Goal: Task Accomplishment & Management: Manage account settings

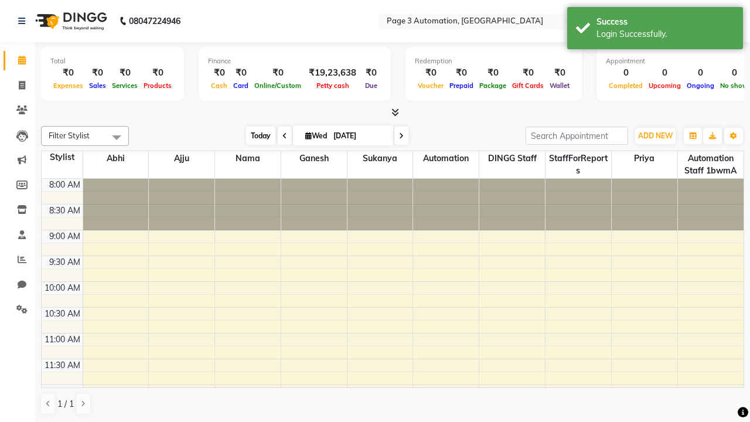
click at [255, 135] on span "Today" at bounding box center [260, 136] width 29 height 18
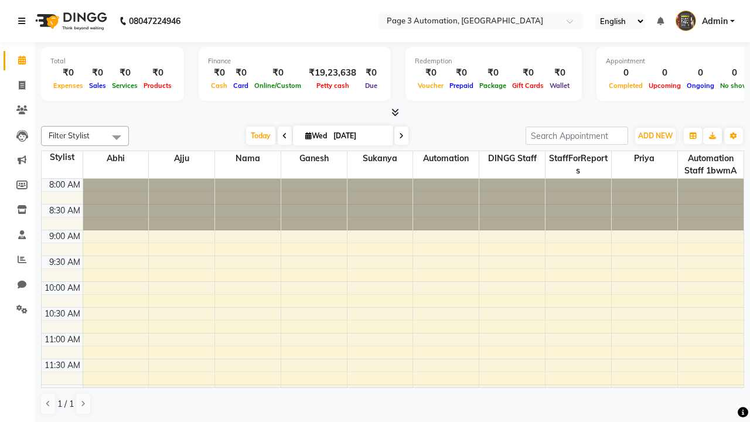
click at [24, 21] on icon at bounding box center [21, 21] width 7 height 8
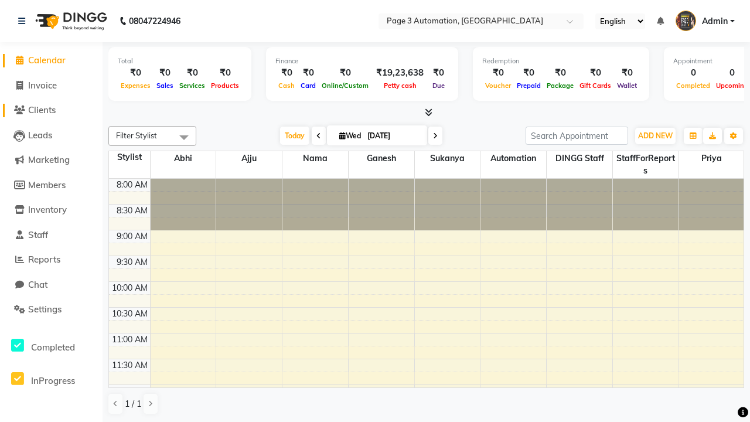
click at [51, 110] on span "Clients" at bounding box center [42, 109] width 28 height 11
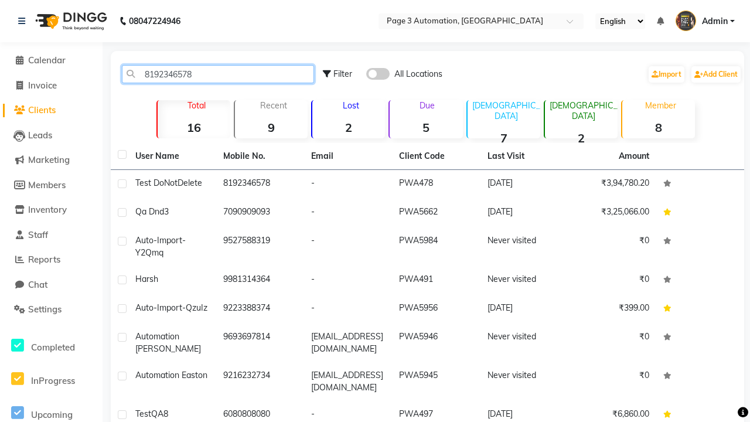
type input "8192346578"
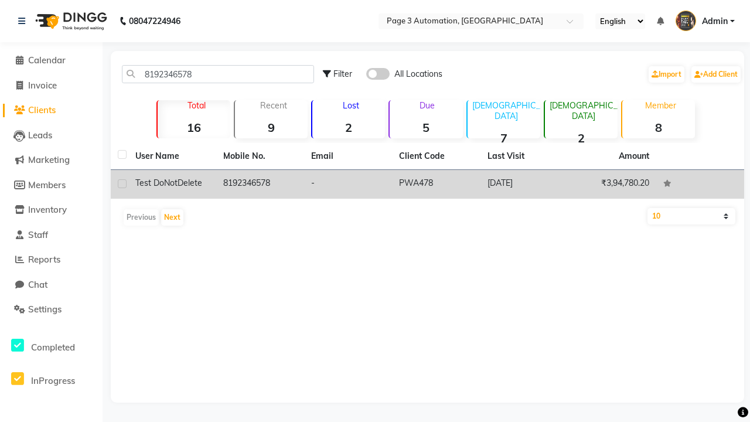
click at [260, 184] on td "8192346578" at bounding box center [260, 184] width 88 height 29
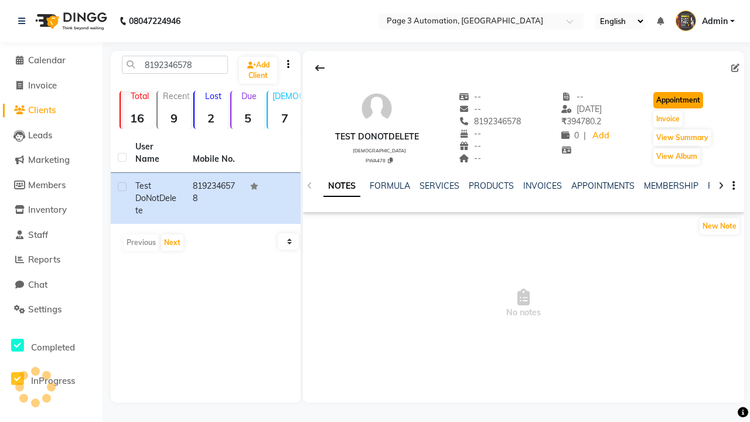
click at [680, 100] on button "Appointment" at bounding box center [678, 100] width 50 height 16
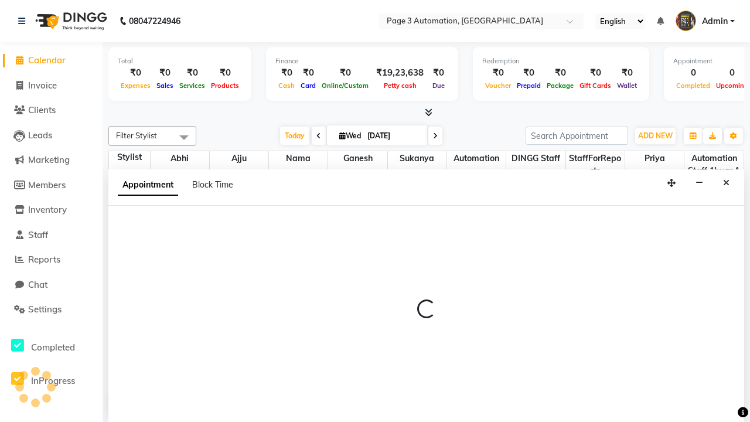
select select "tentative"
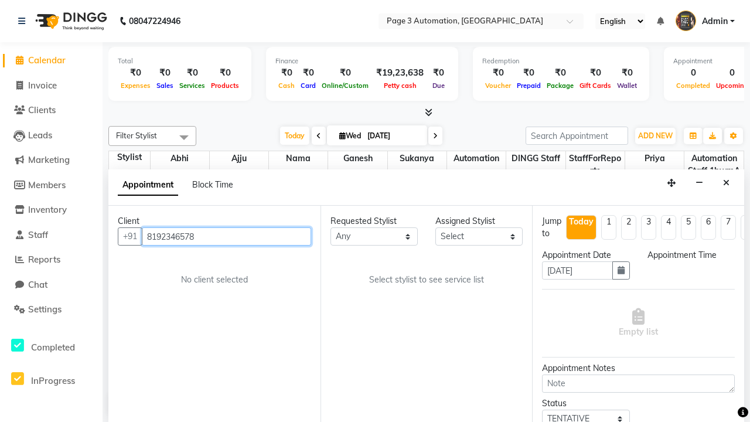
select select "540"
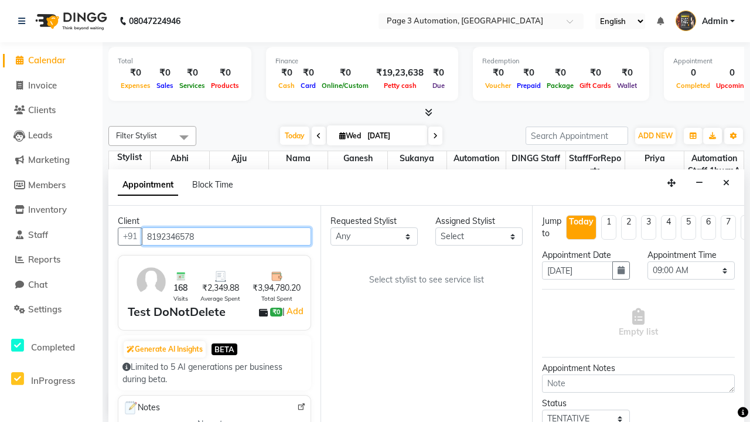
scroll to position [1, 0]
select select "711"
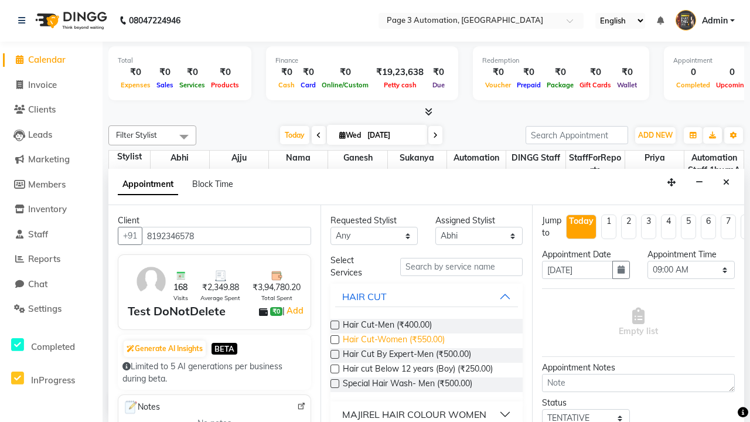
click at [393, 340] on span "Hair Cut-Women (₹550.00)" at bounding box center [394, 340] width 102 height 15
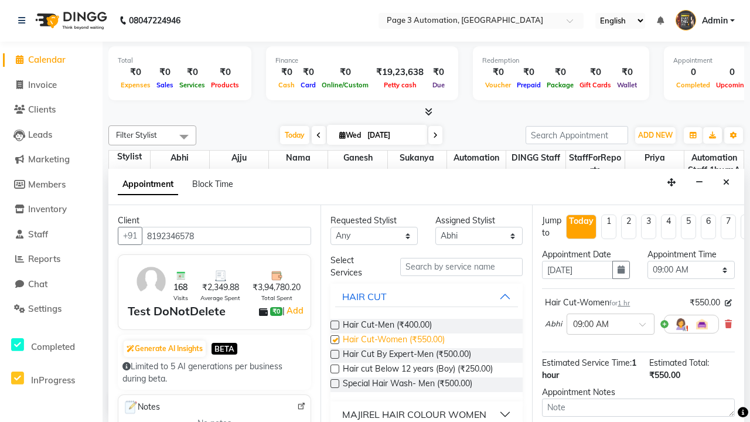
checkbox input "false"
select select "825"
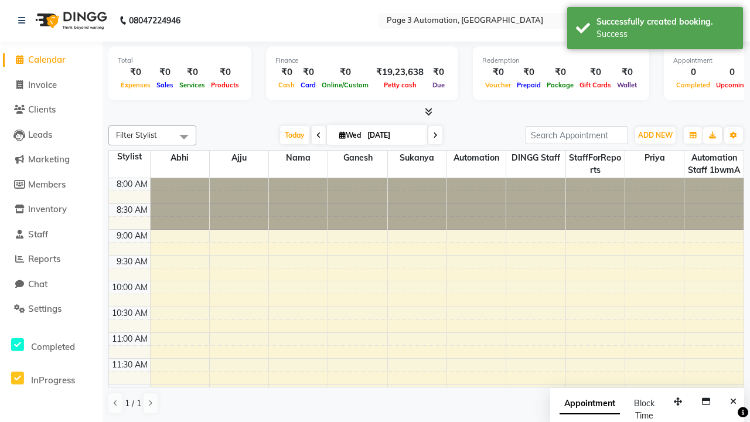
scroll to position [0, 0]
click at [655, 30] on div "Success" at bounding box center [665, 34] width 138 height 12
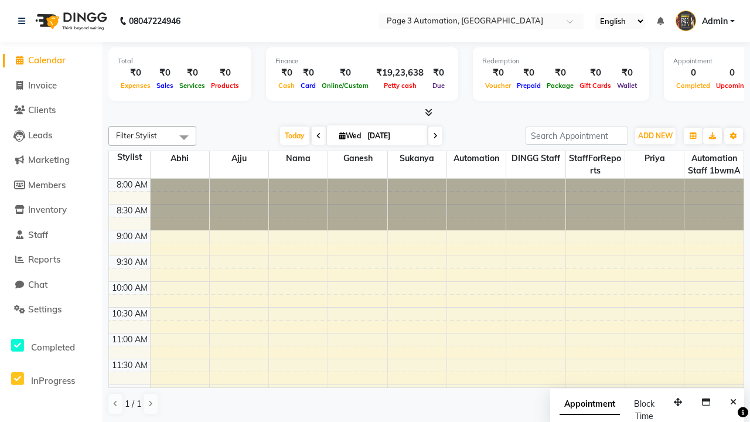
click at [184, 137] on span at bounding box center [183, 137] width 23 height 22
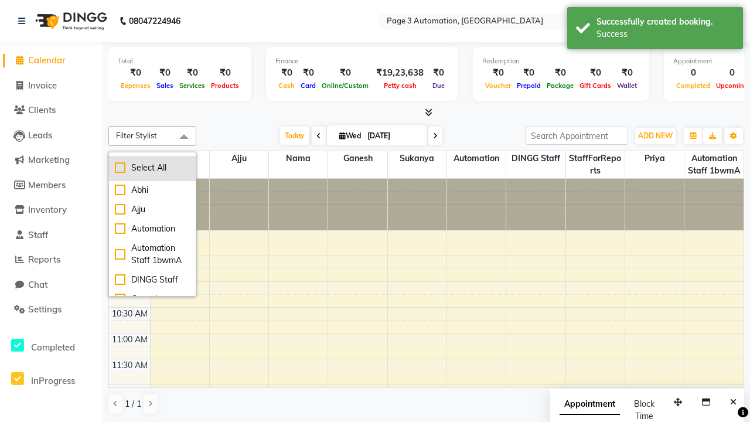
click at [152, 168] on div "Select All" at bounding box center [152, 168] width 75 height 12
checkbox input "true"
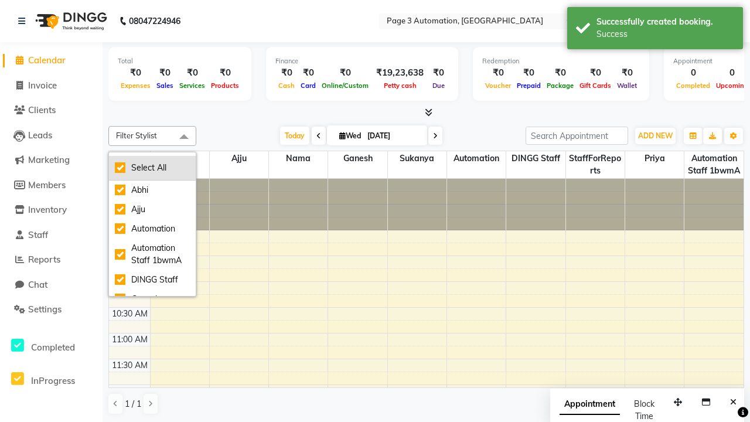
checkbox input "true"
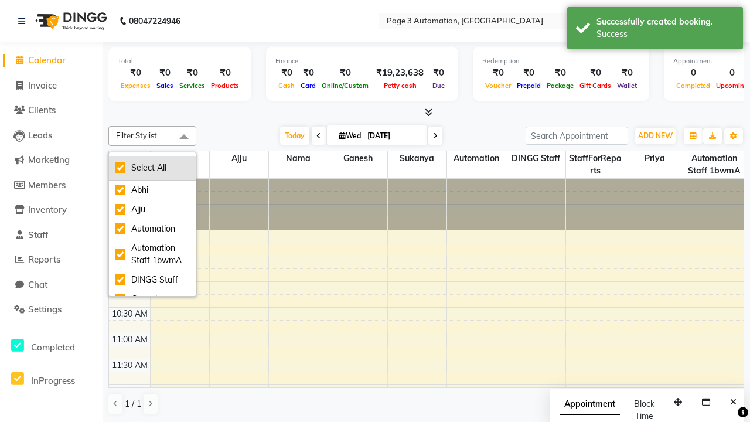
checkbox input "true"
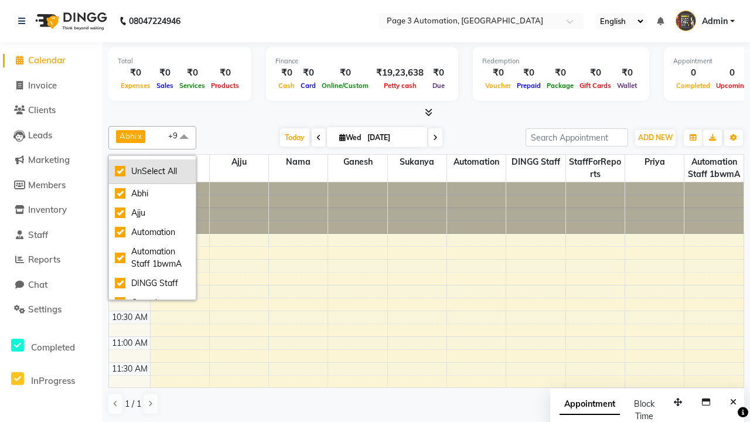
click at [152, 171] on div "UnSelect All" at bounding box center [152, 171] width 75 height 12
checkbox input "false"
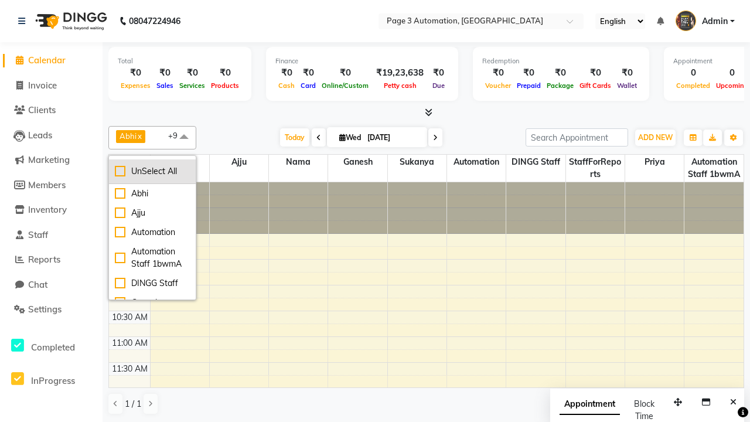
checkbox input "false"
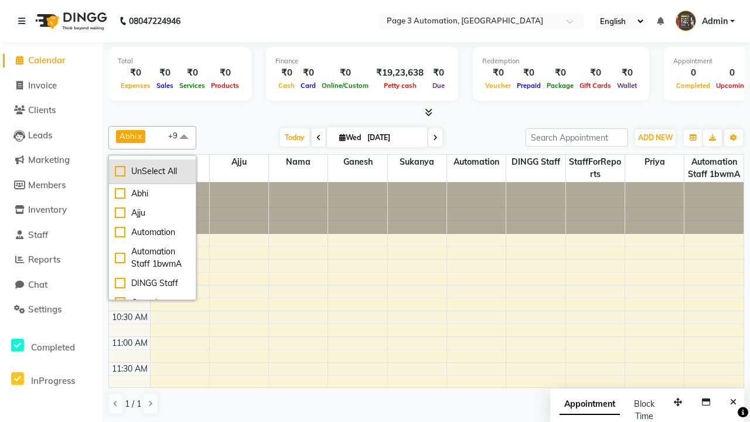
checkbox input "false"
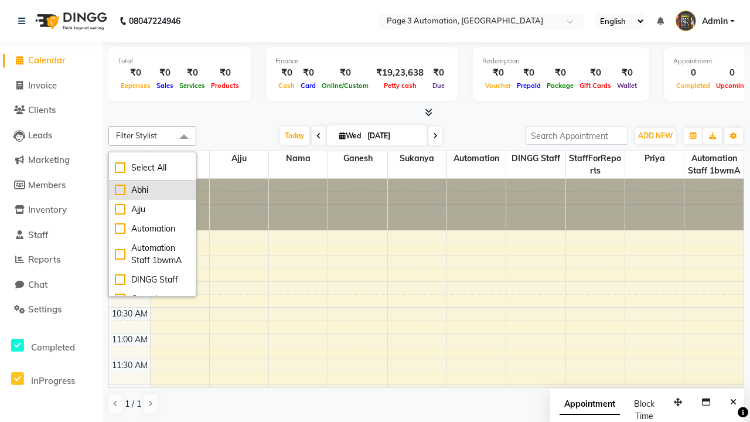
click at [152, 190] on div "Abhi" at bounding box center [152, 190] width 75 height 12
checkbox input "true"
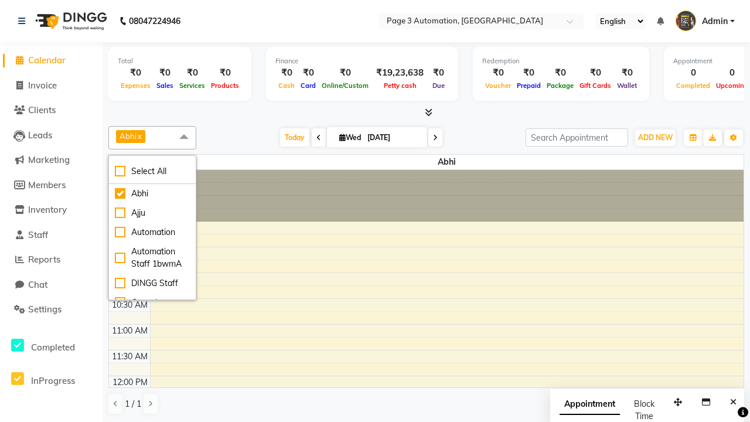
click at [184, 137] on span at bounding box center [183, 137] width 23 height 22
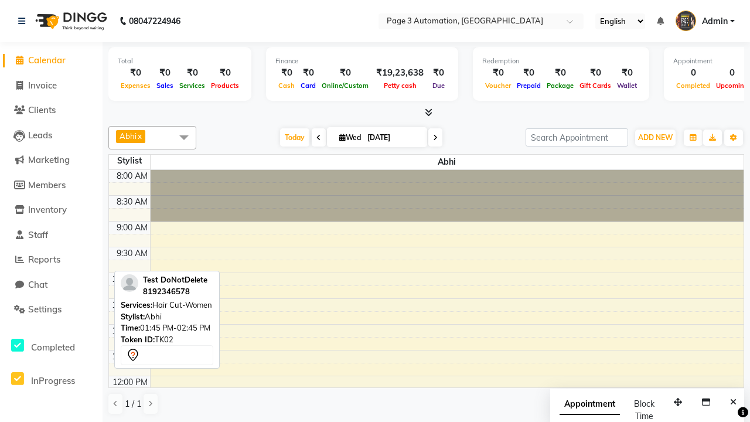
scroll to position [213, 0]
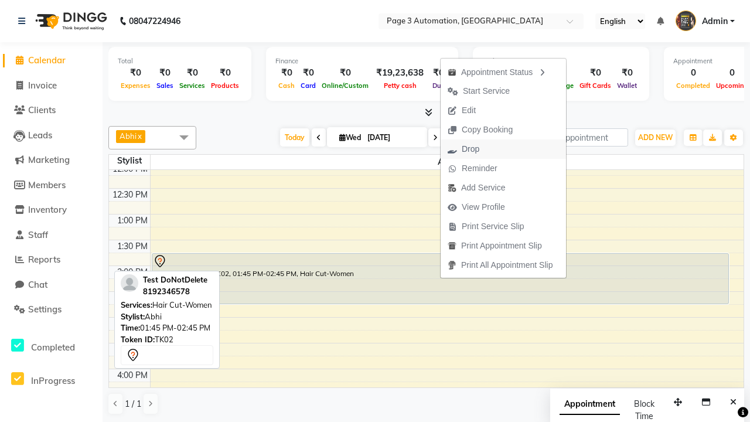
click at [505, 149] on button "Drop" at bounding box center [503, 148] width 125 height 19
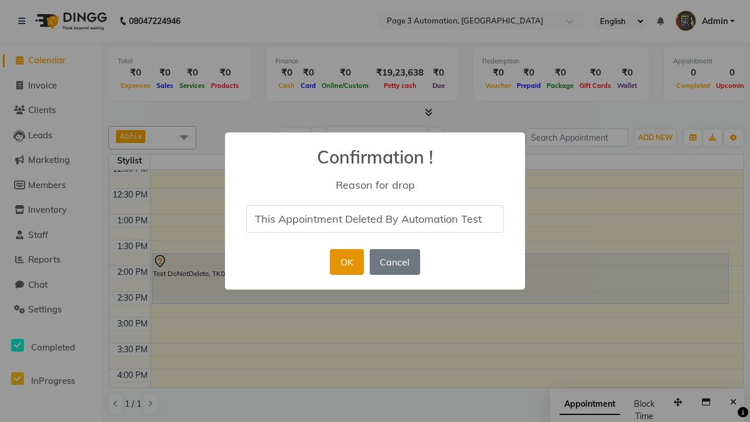
type input "This Appointment Deleted By Automation Test"
click at [346, 262] on button "OK" at bounding box center [346, 262] width 33 height 26
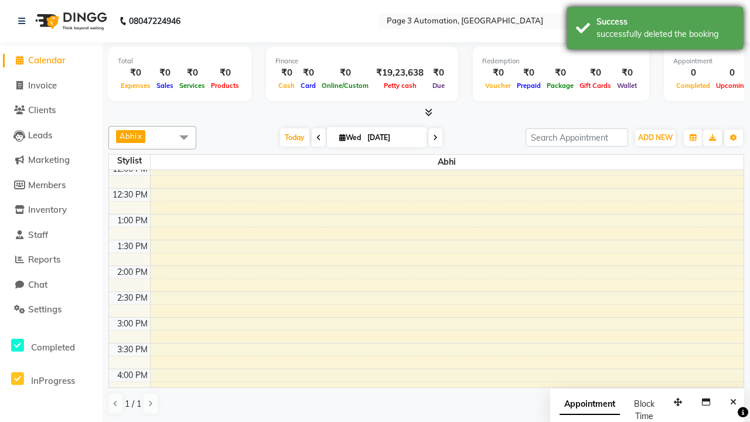
click at [655, 30] on div "successfully deleted the booking" at bounding box center [665, 34] width 138 height 12
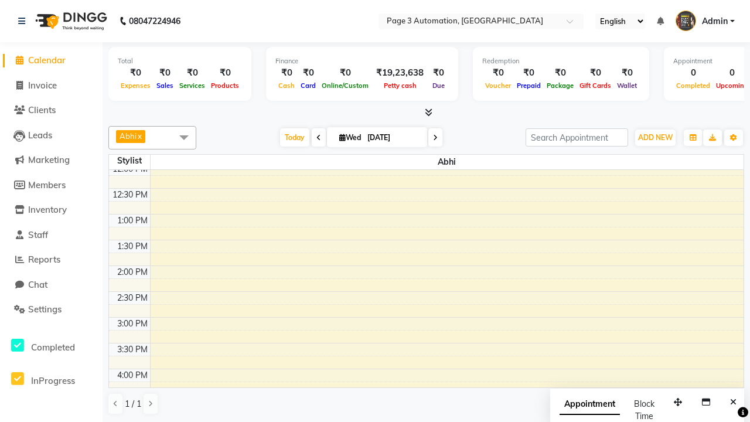
click at [184, 137] on span at bounding box center [183, 137] width 23 height 22
